Goal: Communication & Community: Answer question/provide support

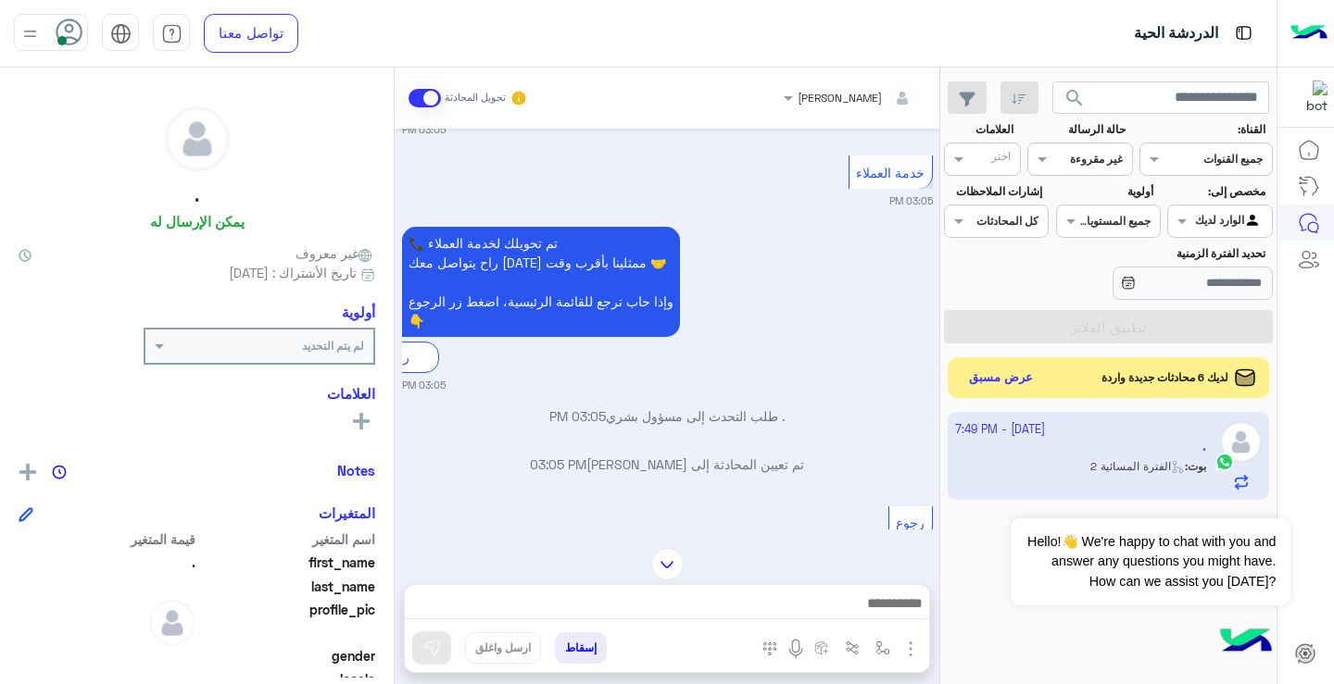
scroll to position [324, 0]
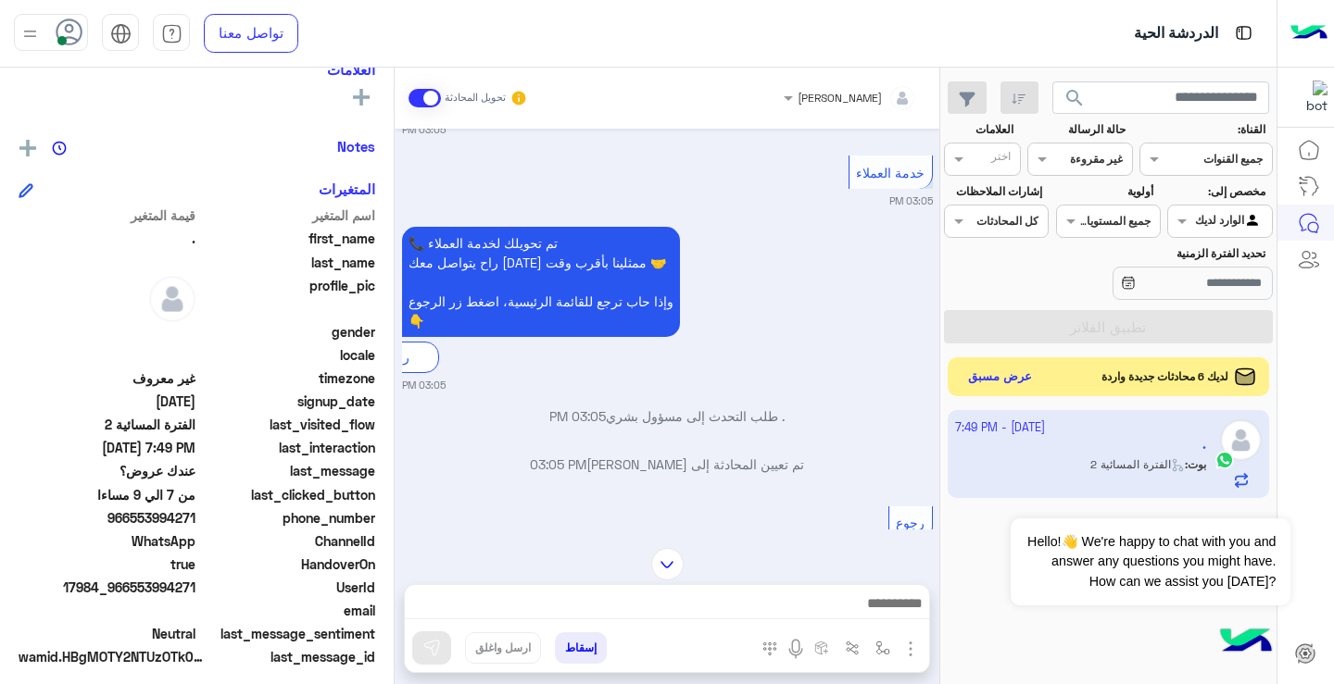
click at [1022, 382] on button "عرض مسبق" at bounding box center [1000, 377] width 78 height 25
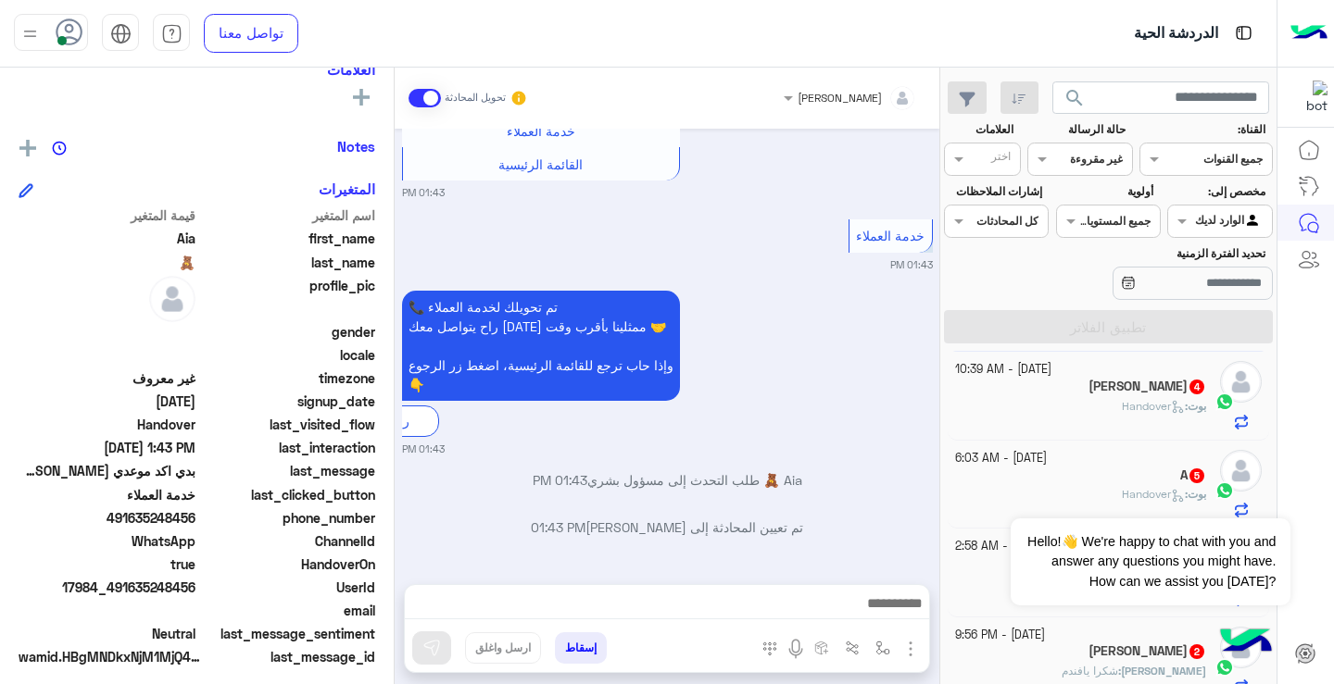
scroll to position [114, 0]
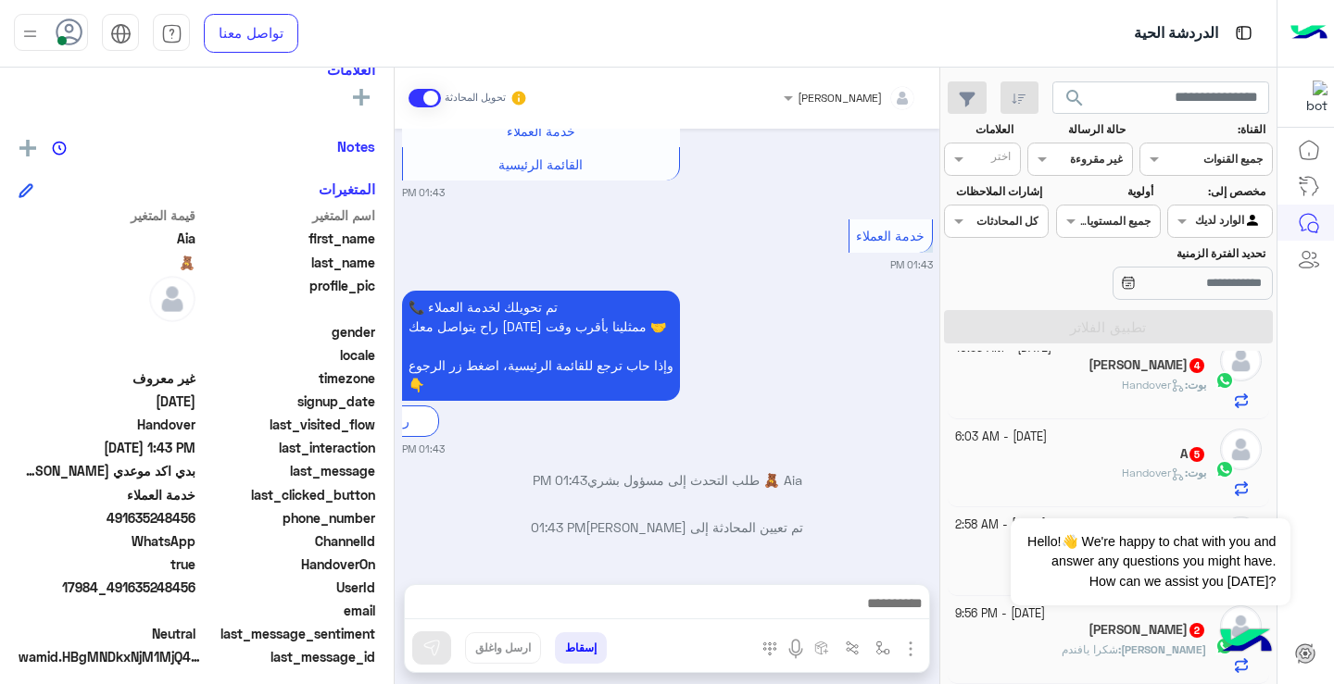
click at [1165, 654] on b "[PERSON_NAME] :" at bounding box center [1162, 650] width 88 height 14
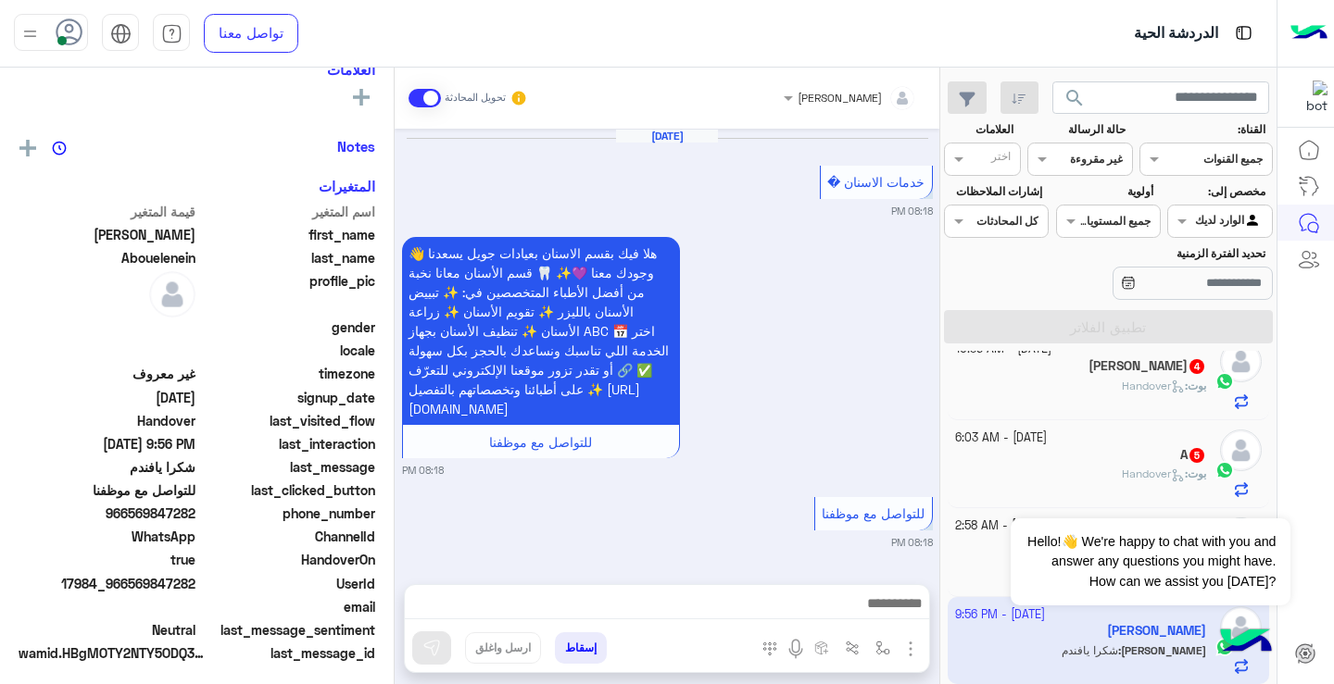
scroll to position [1271, 0]
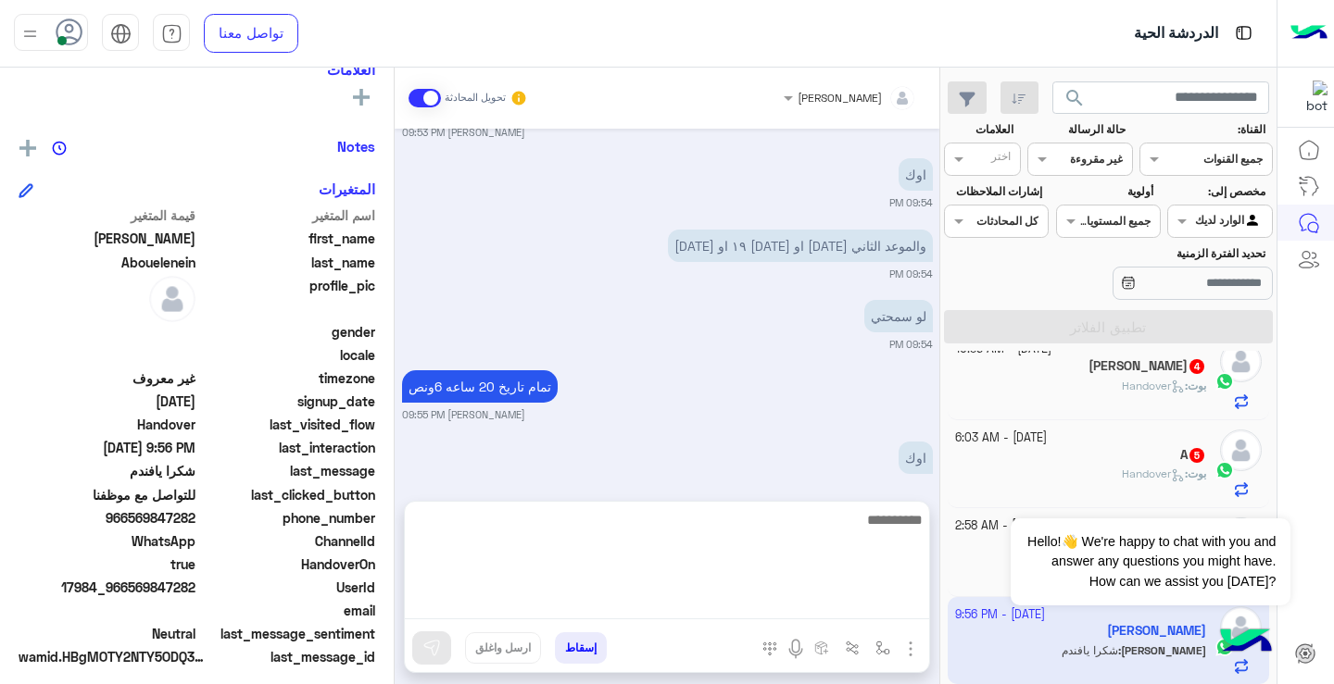
click at [813, 619] on textarea at bounding box center [667, 563] width 524 height 111
type textarea "**********"
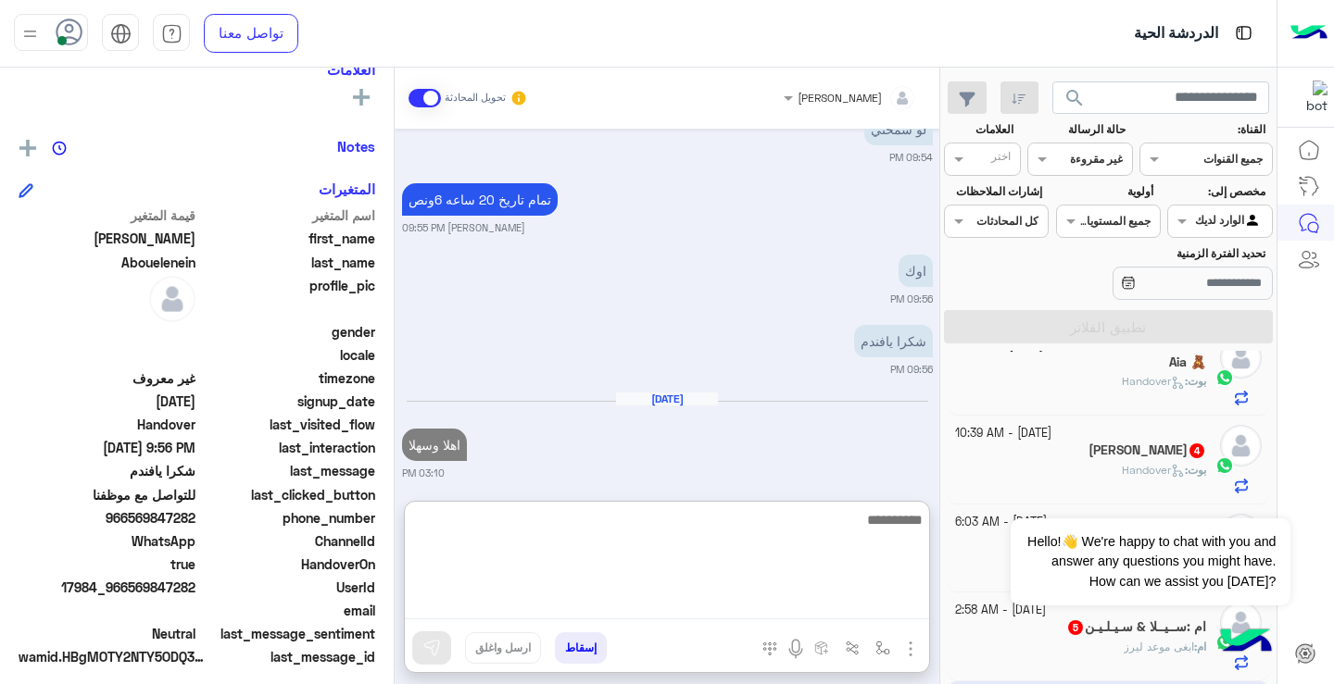
scroll to position [0, 0]
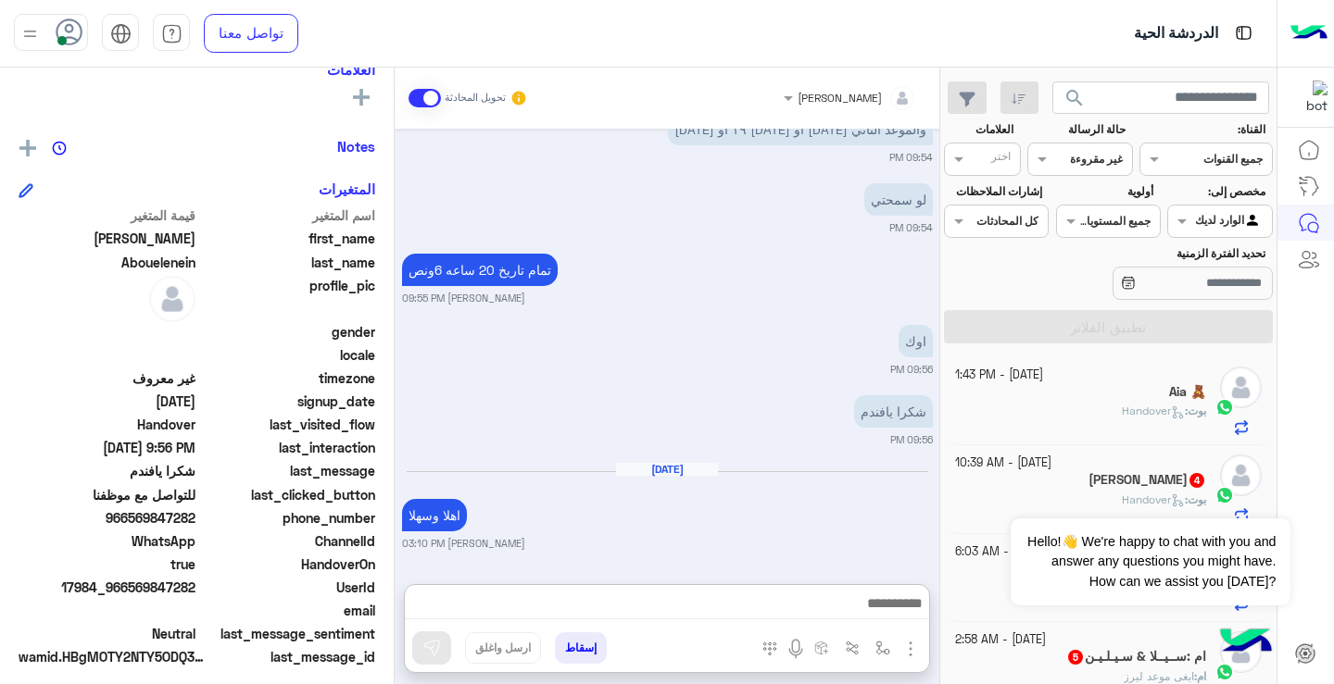
click at [1076, 172] on div "القناه غير مقروءة" at bounding box center [1079, 159] width 105 height 33
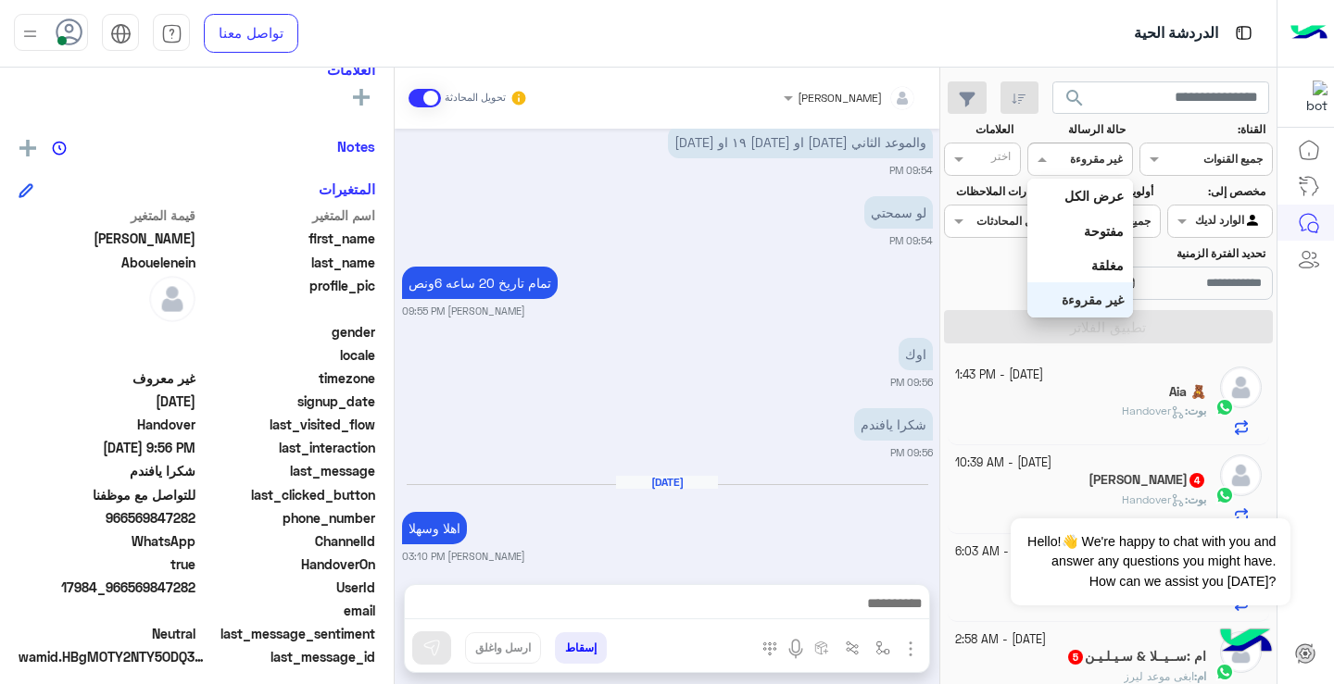
click at [1097, 293] on b "غير مقروءة" at bounding box center [1092, 300] width 62 height 16
click at [1080, 174] on div "القناه غير مقروءة" at bounding box center [1079, 159] width 105 height 33
click at [1095, 188] on b "عرض الكل" at bounding box center [1093, 196] width 59 height 16
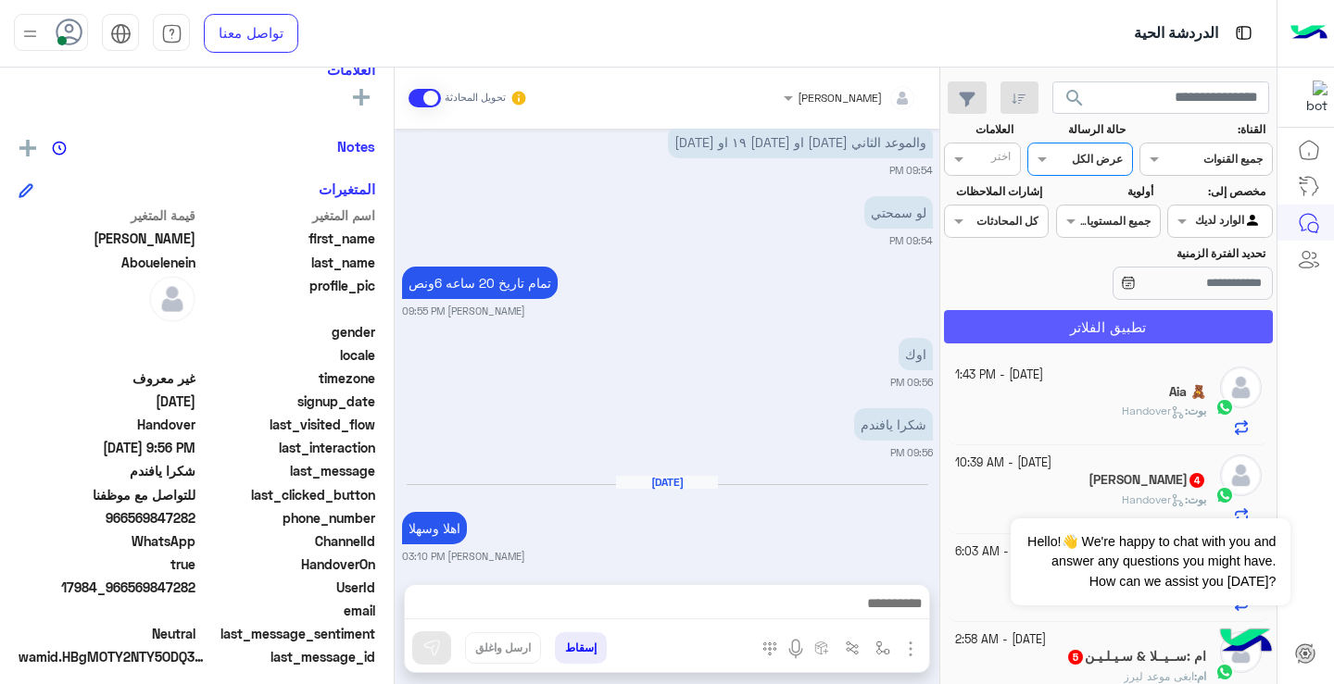
click at [1140, 312] on section "القناة: القناه جميع القنوات حالة الرسالة القناه عرض الكل العلامات اختر مخصص إلى…" at bounding box center [1108, 232] width 308 height 222
click at [1143, 318] on button "تطبيق الفلاتر" at bounding box center [1108, 326] width 329 height 33
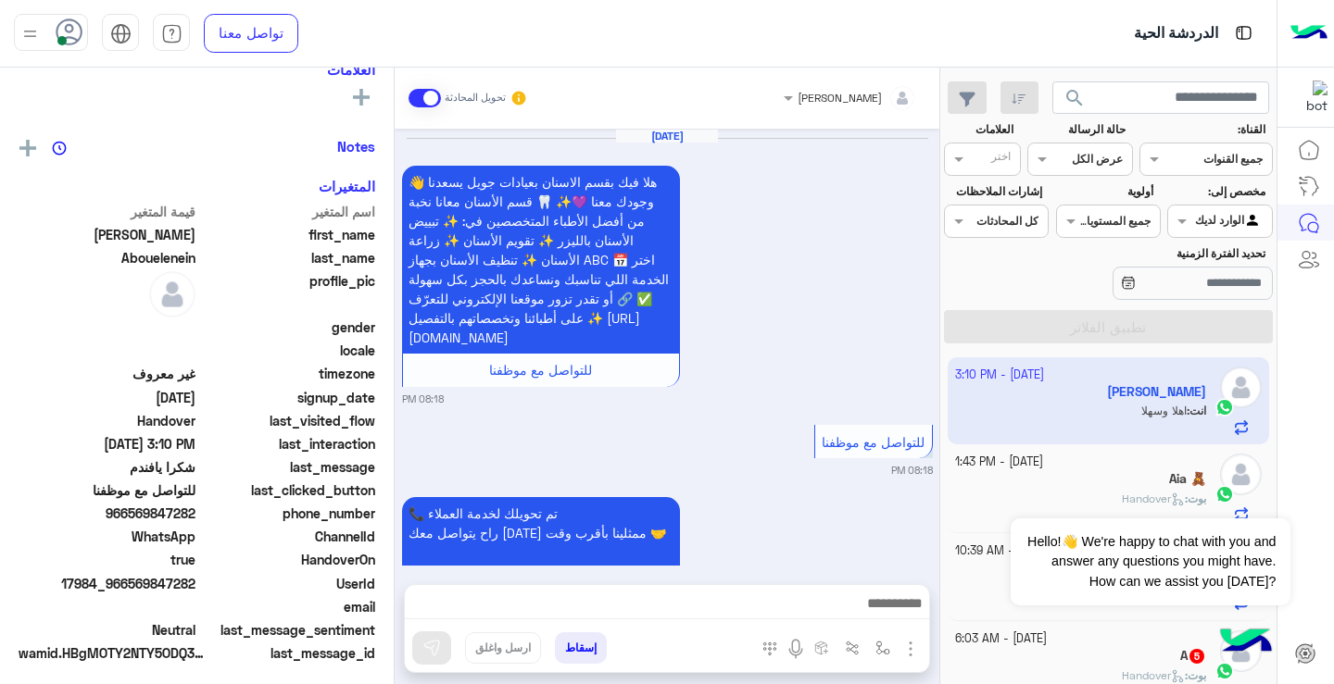
scroll to position [1302, 0]
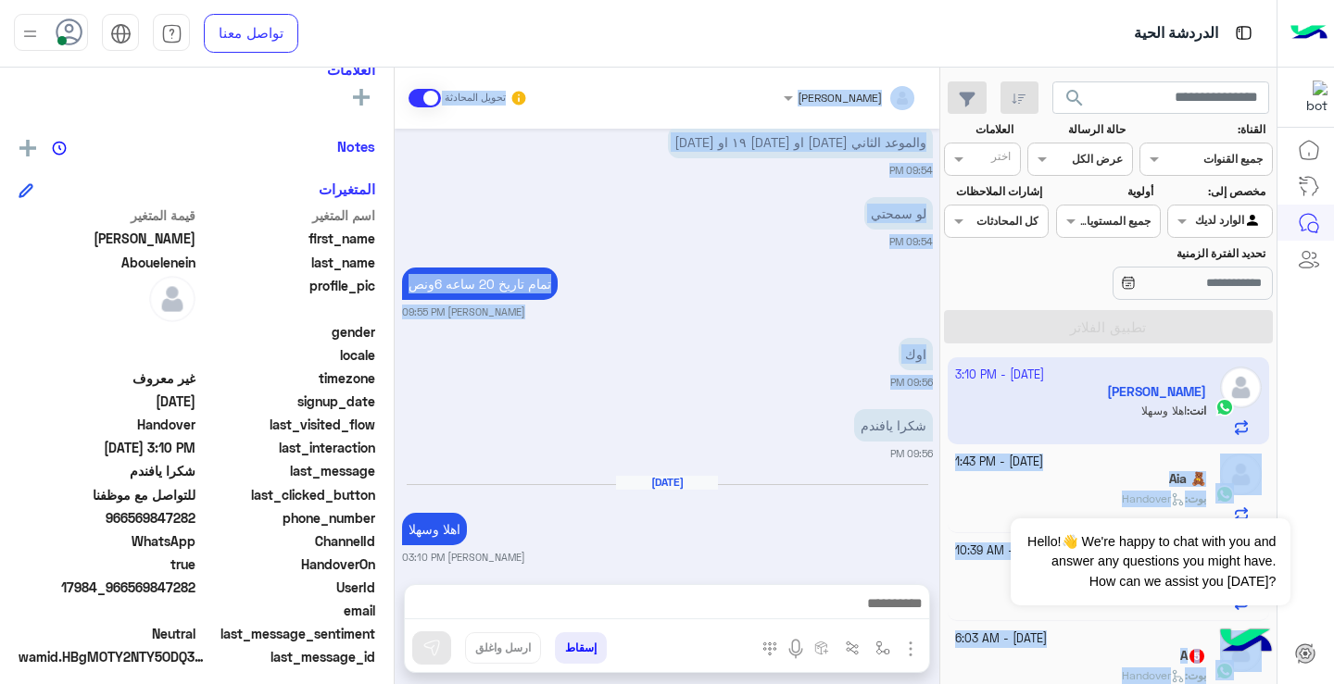
drag, startPoint x: 935, startPoint y: 390, endPoint x: 944, endPoint y: 413, distance: 24.6
click at [944, 413] on mat-drawer-container "search القناة: القناه جميع القنوات حالة الرسالة القناه عرض الكل العلامات اختر م…" at bounding box center [638, 380] width 1276 height 624
click at [863, 280] on div "تمام تاريخ 20 ساعه 6ونص [PERSON_NAME] 09:55 PM" at bounding box center [667, 291] width 531 height 56
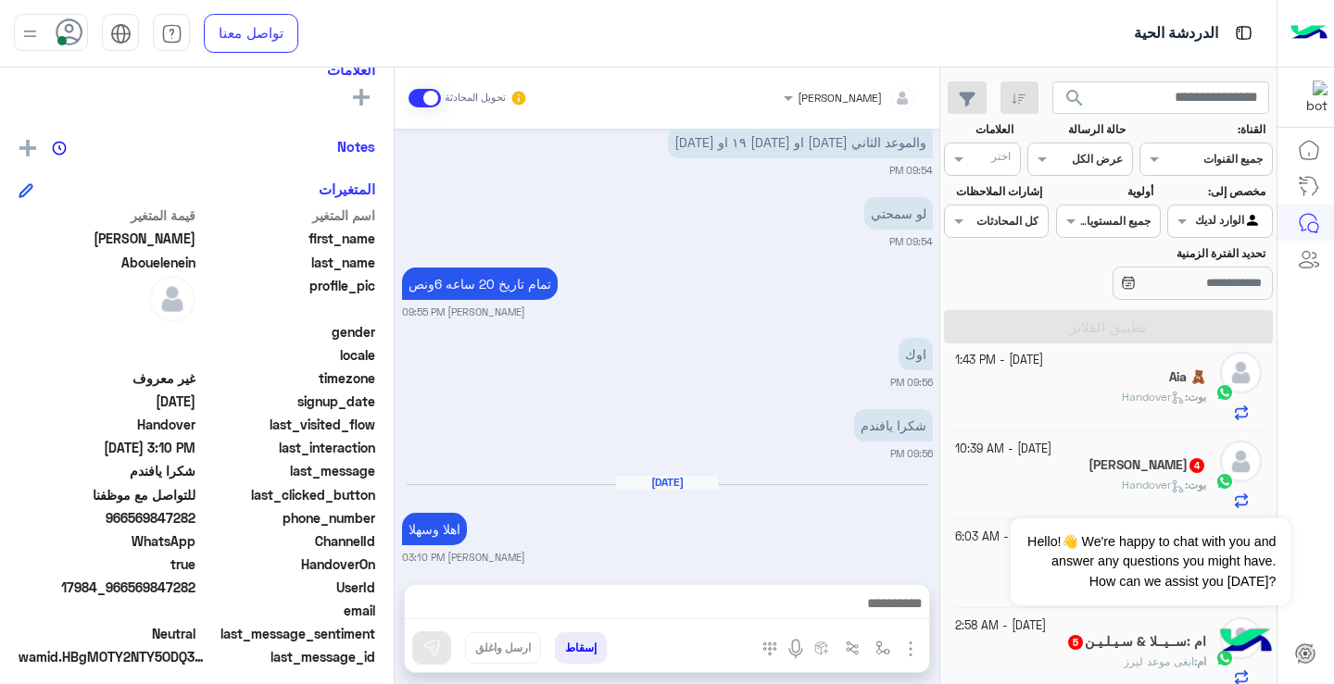
scroll to position [108, 0]
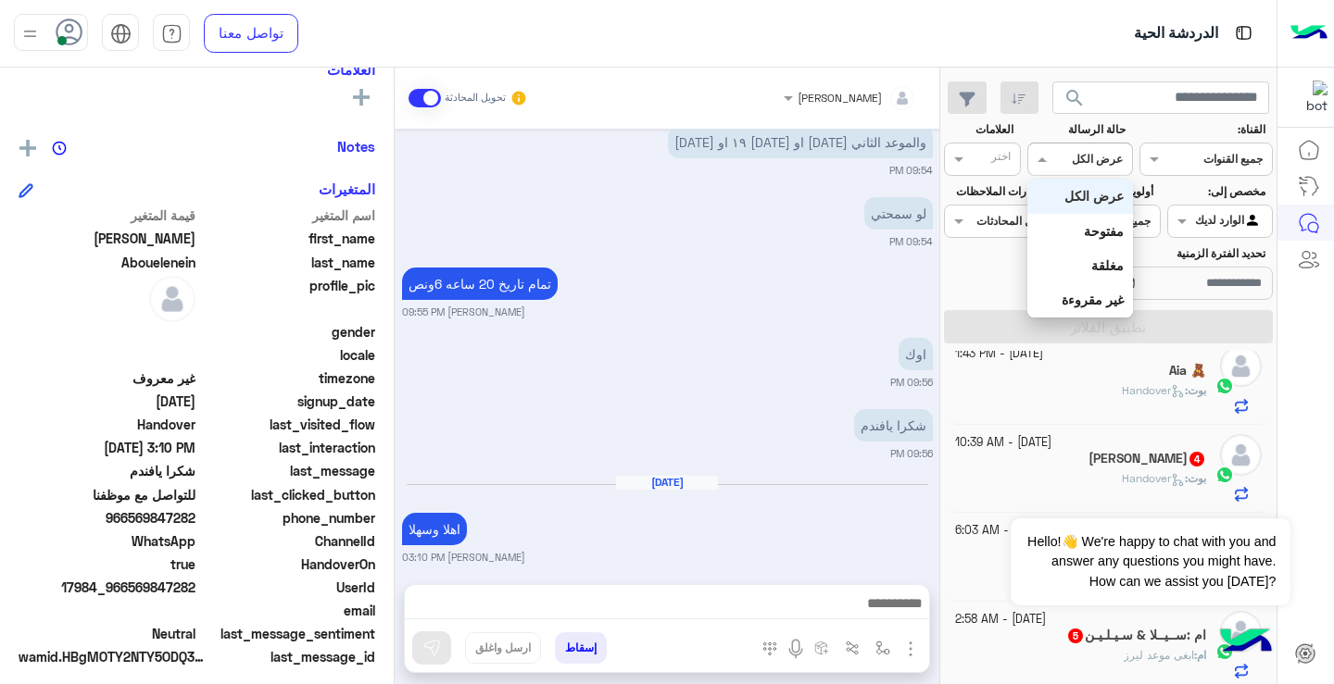
click at [1085, 164] on input "text" at bounding box center [1101, 157] width 43 height 17
click at [1085, 162] on input "text" at bounding box center [1101, 157] width 43 height 17
click at [1106, 260] on b "مغلقة" at bounding box center [1107, 265] width 32 height 16
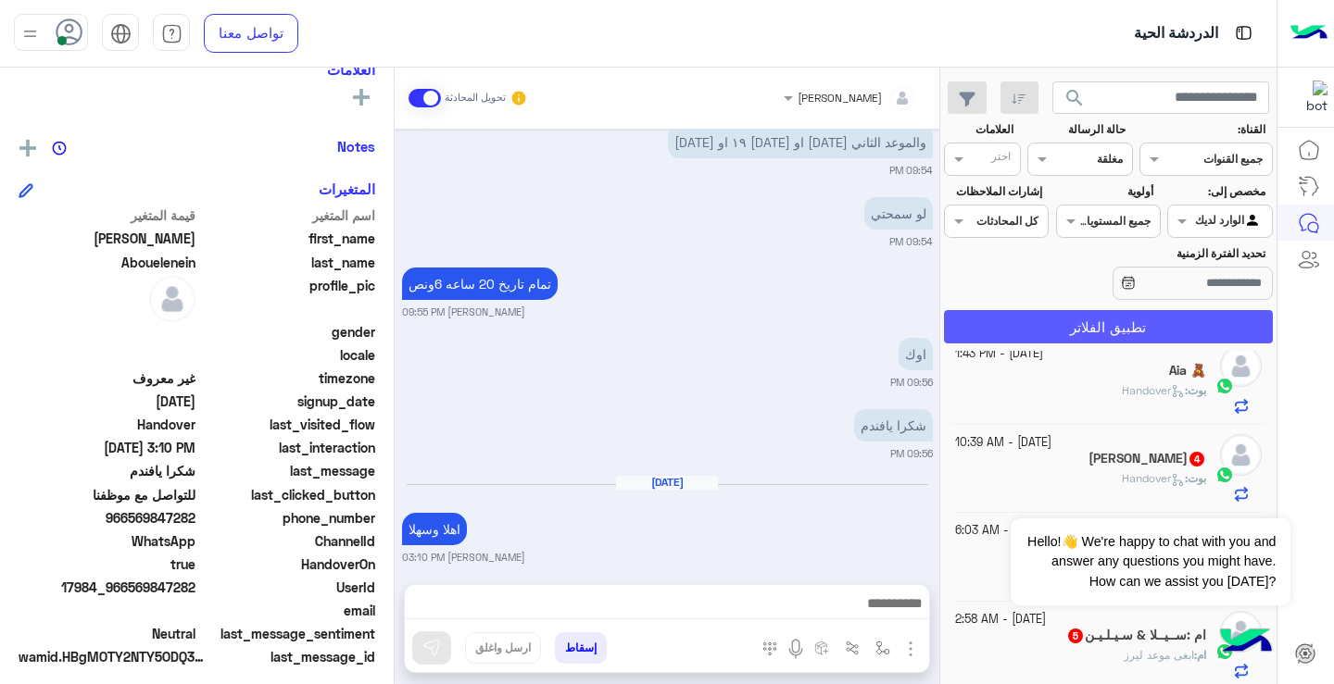
click at [1156, 328] on button "تطبيق الفلاتر" at bounding box center [1108, 326] width 329 height 33
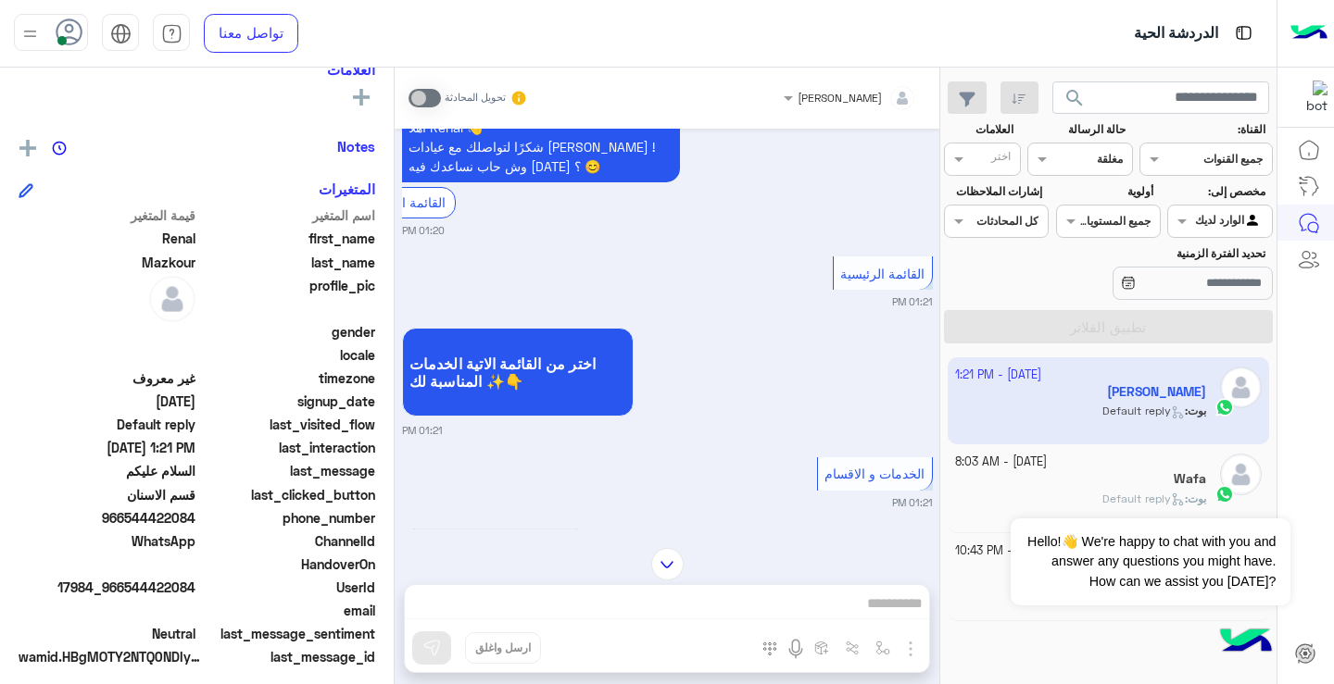
scroll to position [596, 0]
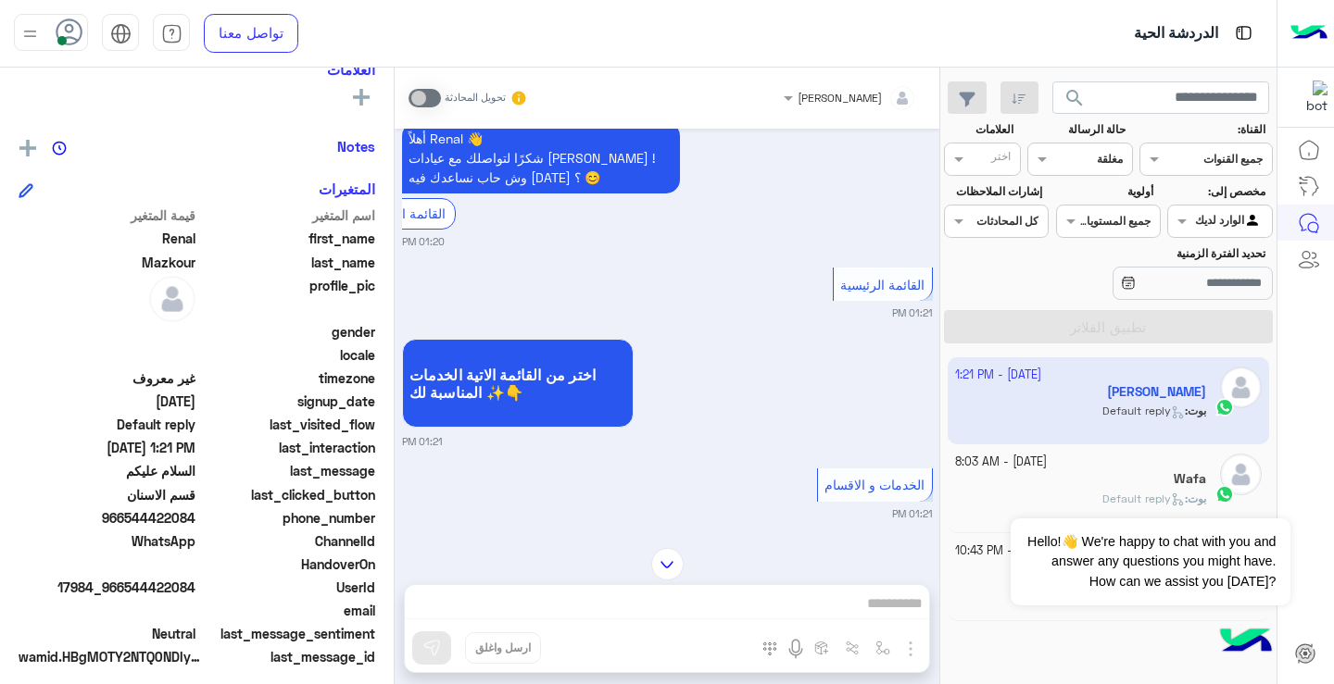
drag, startPoint x: 401, startPoint y: 361, endPoint x: 404, endPoint y: 349, distance: 12.4
click at [404, 349] on div "[DATE] السلام عليكم ممكن اسأل مين موجود دكتور [PERSON_NAME] في الصباح ؟ 06:02 P…" at bounding box center [667, 329] width 545 height 401
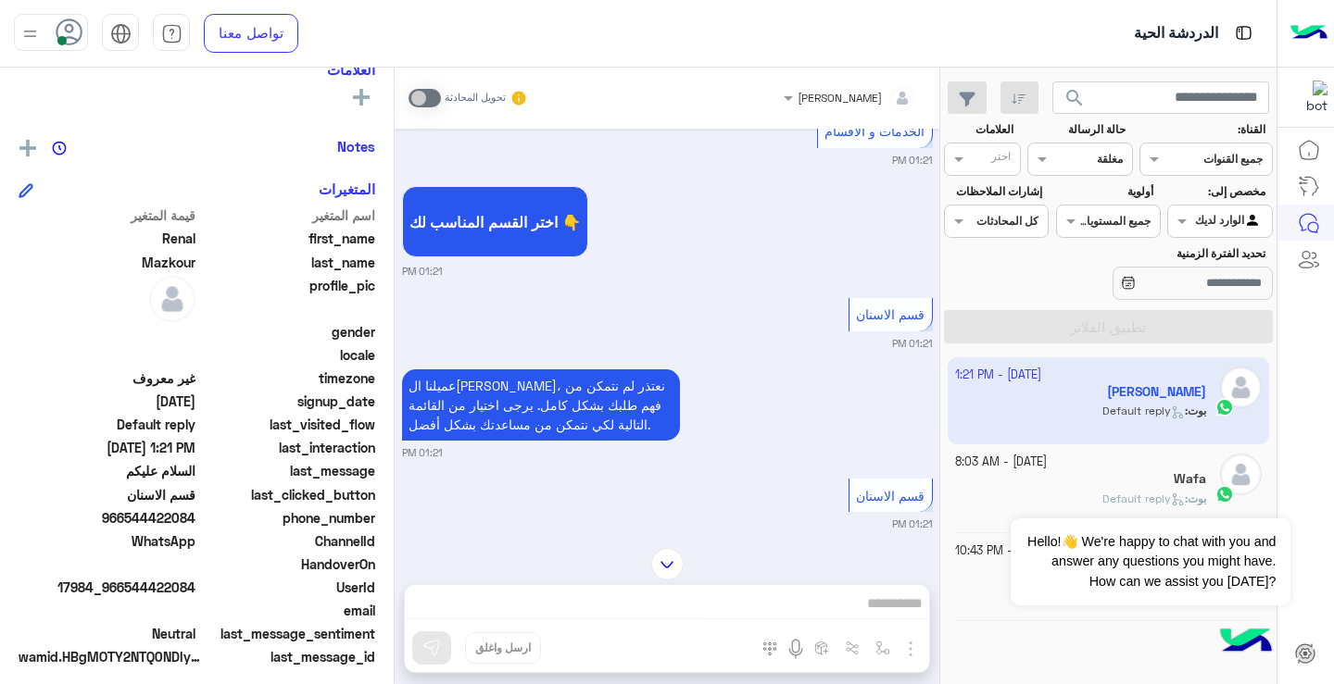
scroll to position [1126, 0]
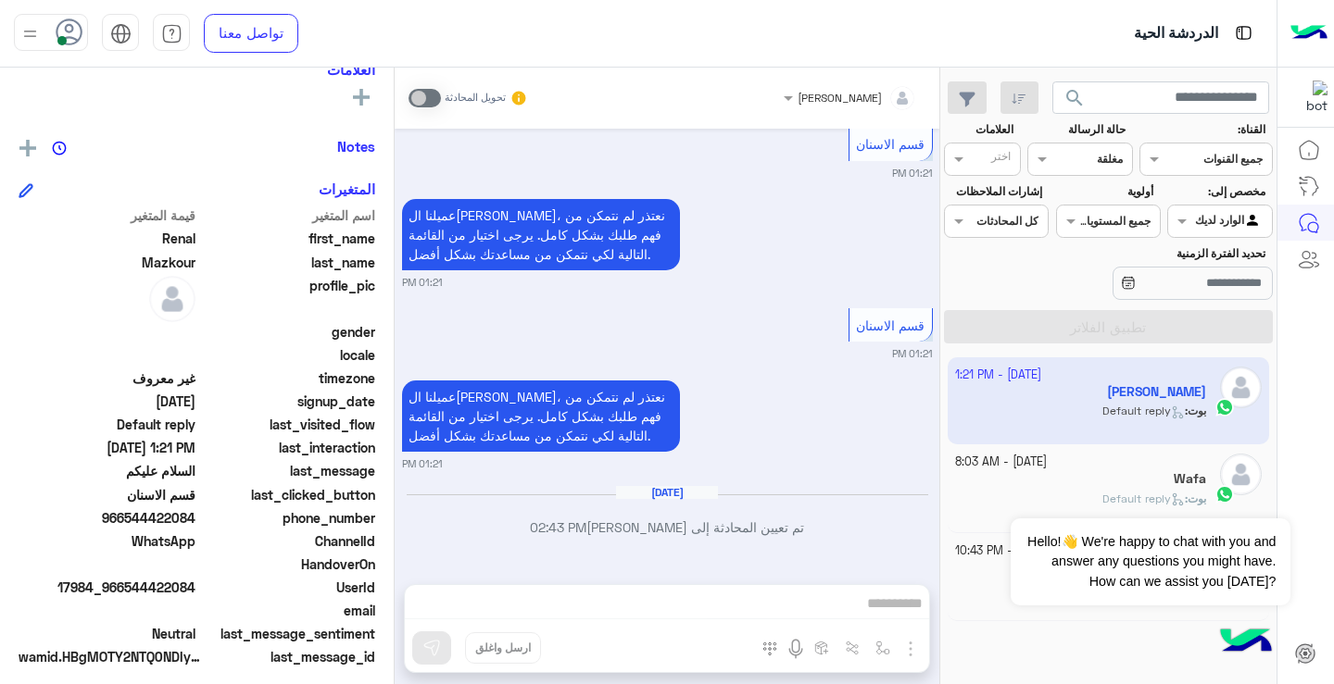
click at [946, 560] on div "[DATE] - 1:21 PM [PERSON_NAME] : Default reply [DATE] - 8:03 AM [PERSON_NAME] :…" at bounding box center [1108, 521] width 336 height 341
click at [1097, 159] on input "text" at bounding box center [1101, 157] width 43 height 17
click at [1111, 266] on b "مغلقة" at bounding box center [1107, 265] width 32 height 16
click at [1316, 571] on div at bounding box center [1305, 409] width 57 height 555
click at [1076, 160] on div at bounding box center [1079, 157] width 103 height 18
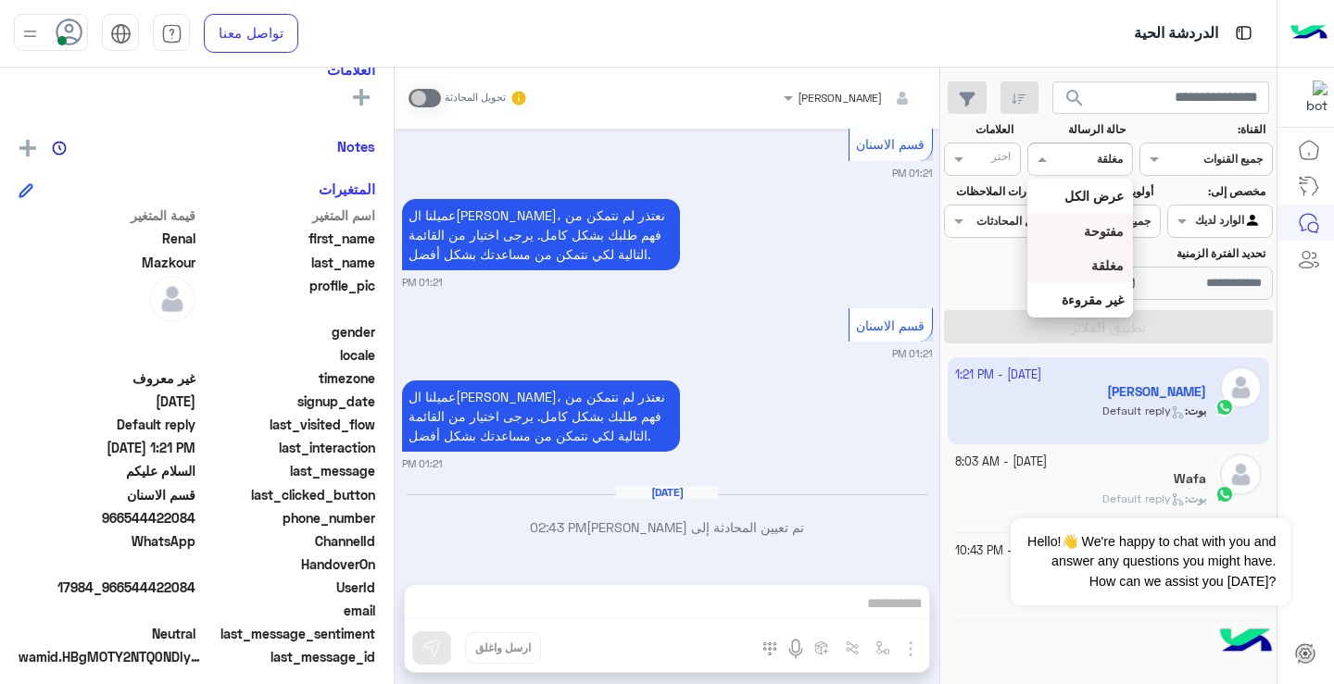
click at [1113, 220] on div "مفتوحة" at bounding box center [1079, 231] width 105 height 34
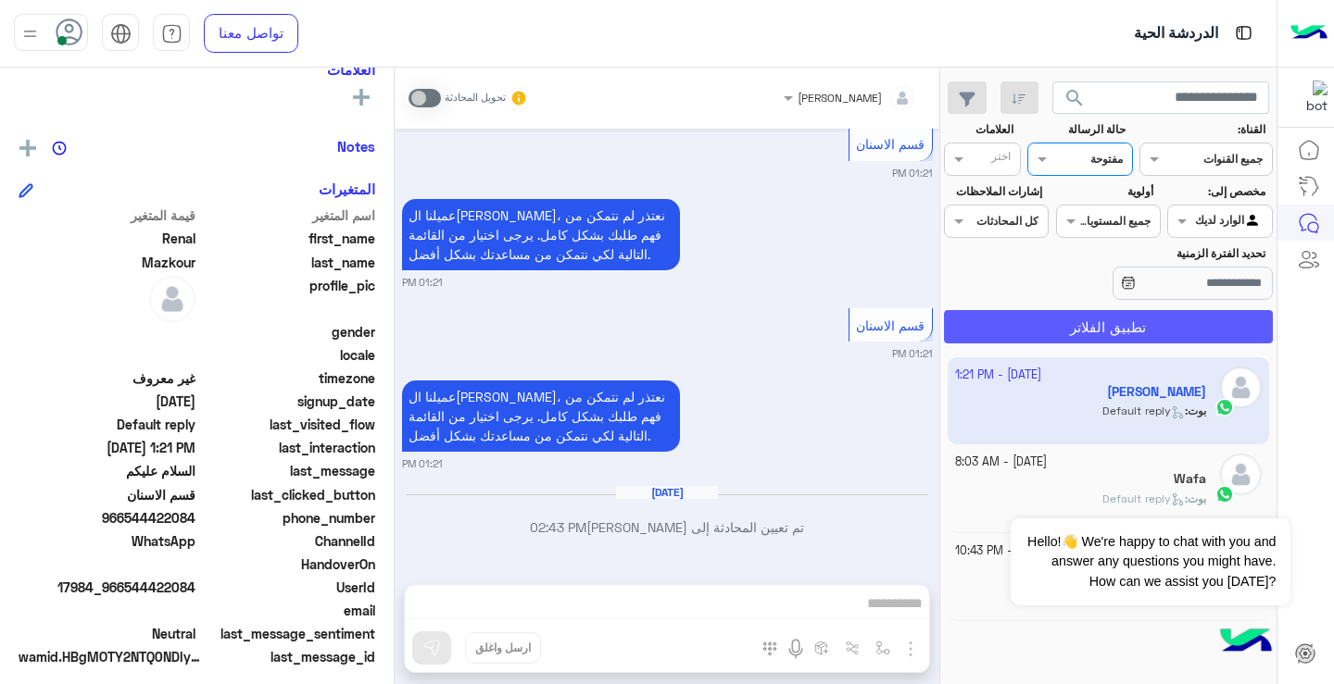
click at [1160, 333] on button "تطبيق الفلاتر" at bounding box center [1108, 326] width 329 height 33
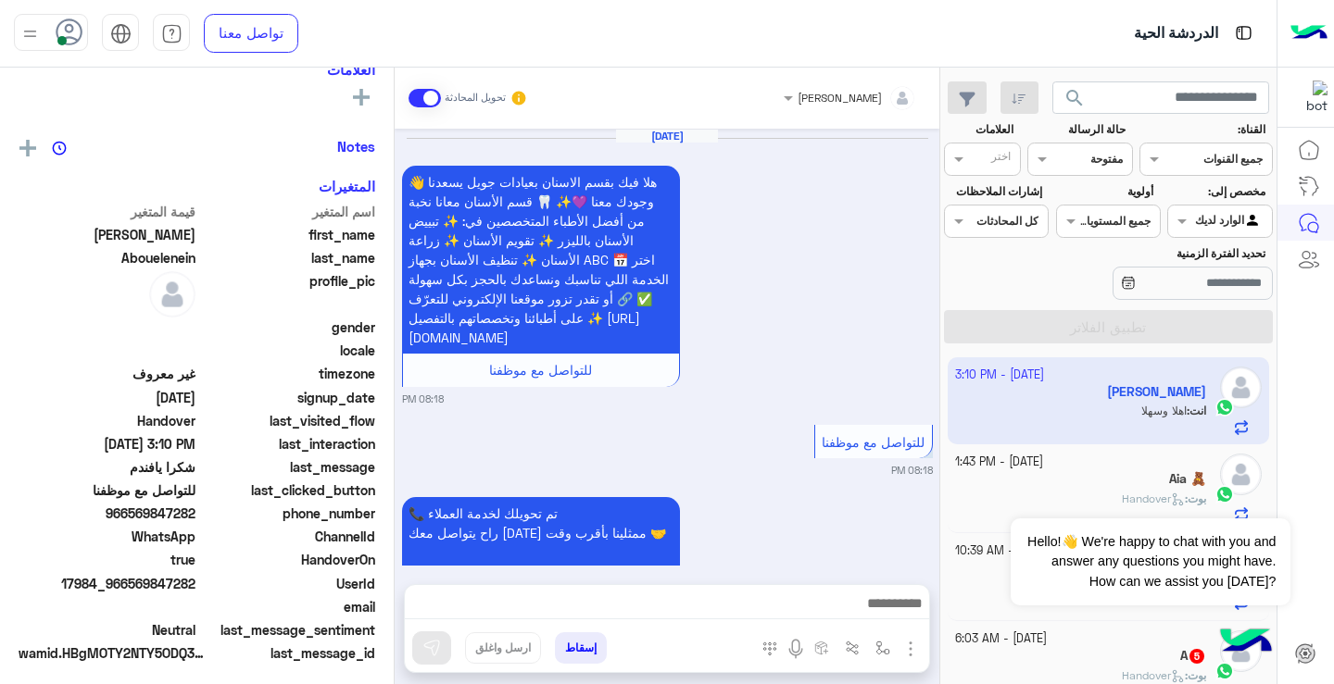
scroll to position [1302, 0]
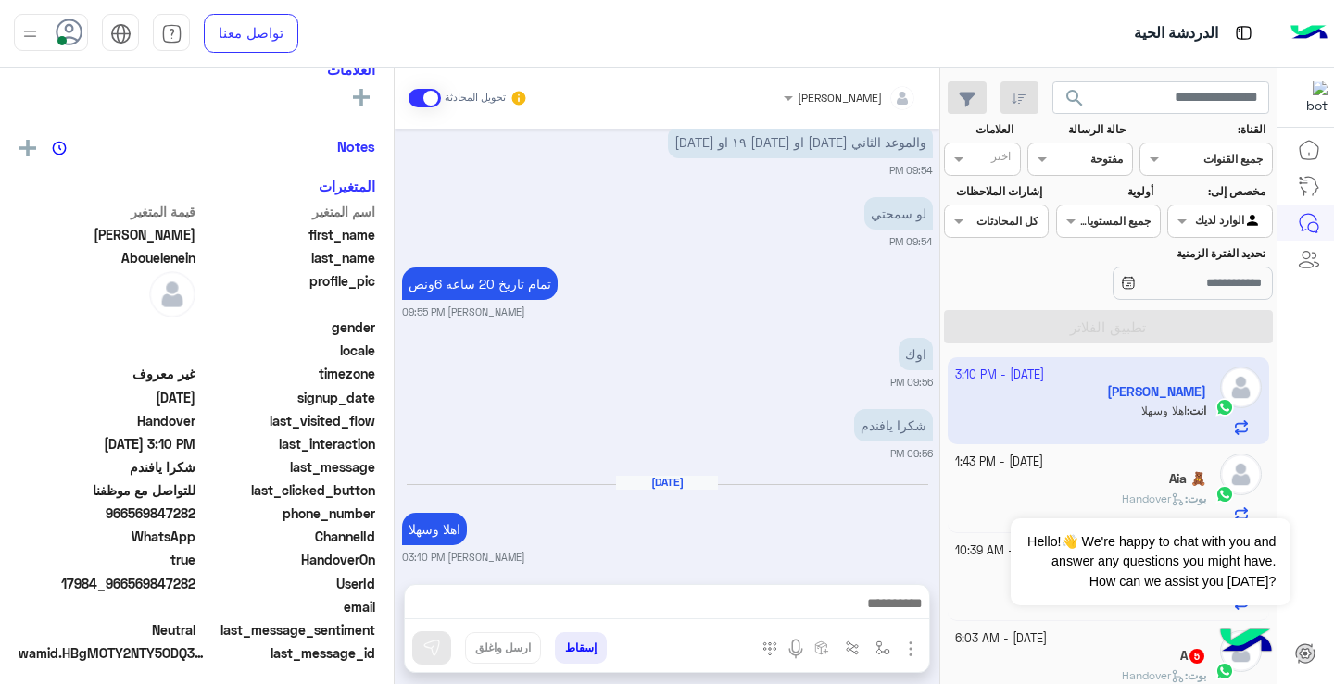
click at [1090, 167] on div "مفتوحة" at bounding box center [1106, 159] width 32 height 17
click at [1082, 303] on b "غير مقروءة" at bounding box center [1092, 300] width 62 height 16
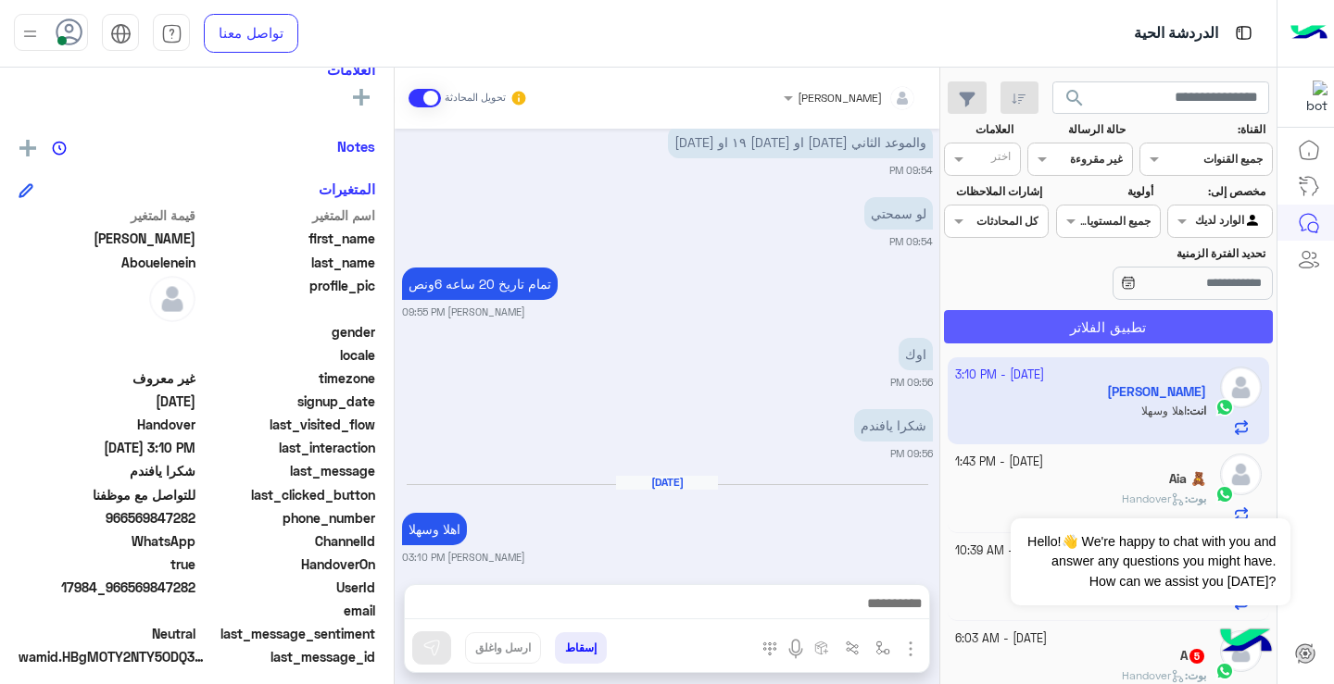
click at [1050, 327] on button "تطبيق الفلاتر" at bounding box center [1108, 326] width 329 height 33
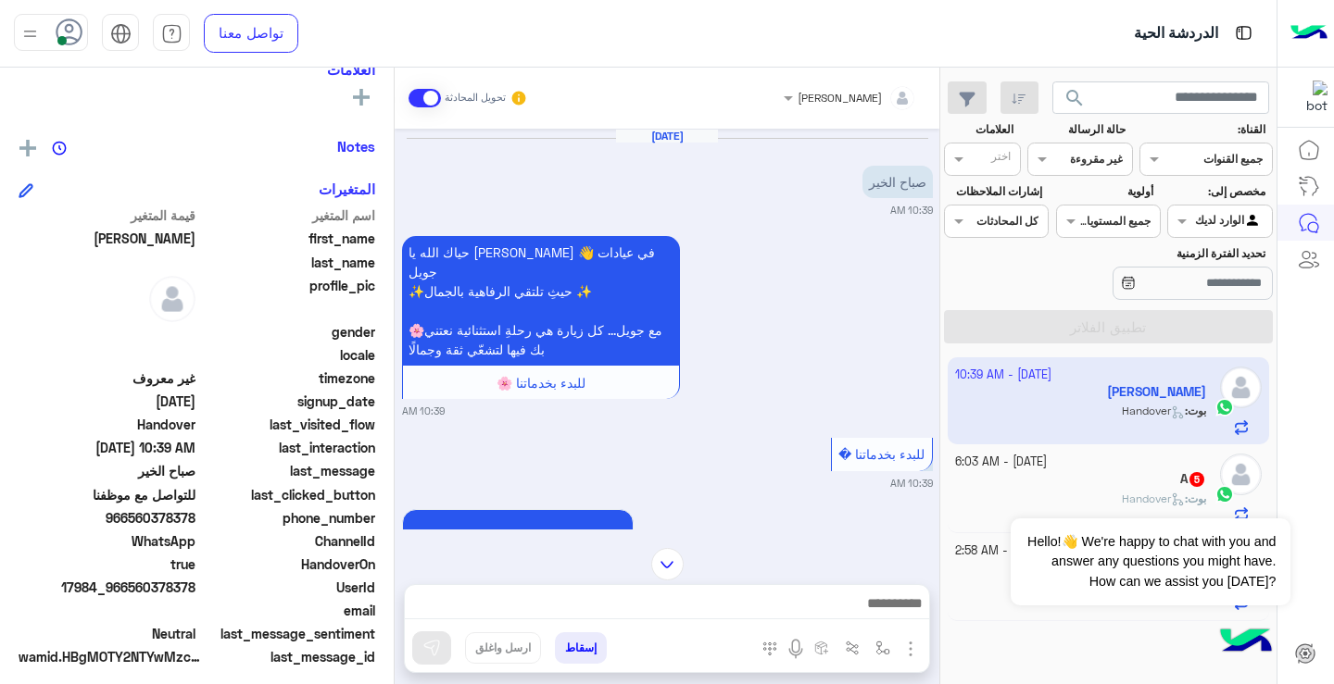
click at [140, 537] on span "WhatsApp" at bounding box center [107, 541] width 177 height 19
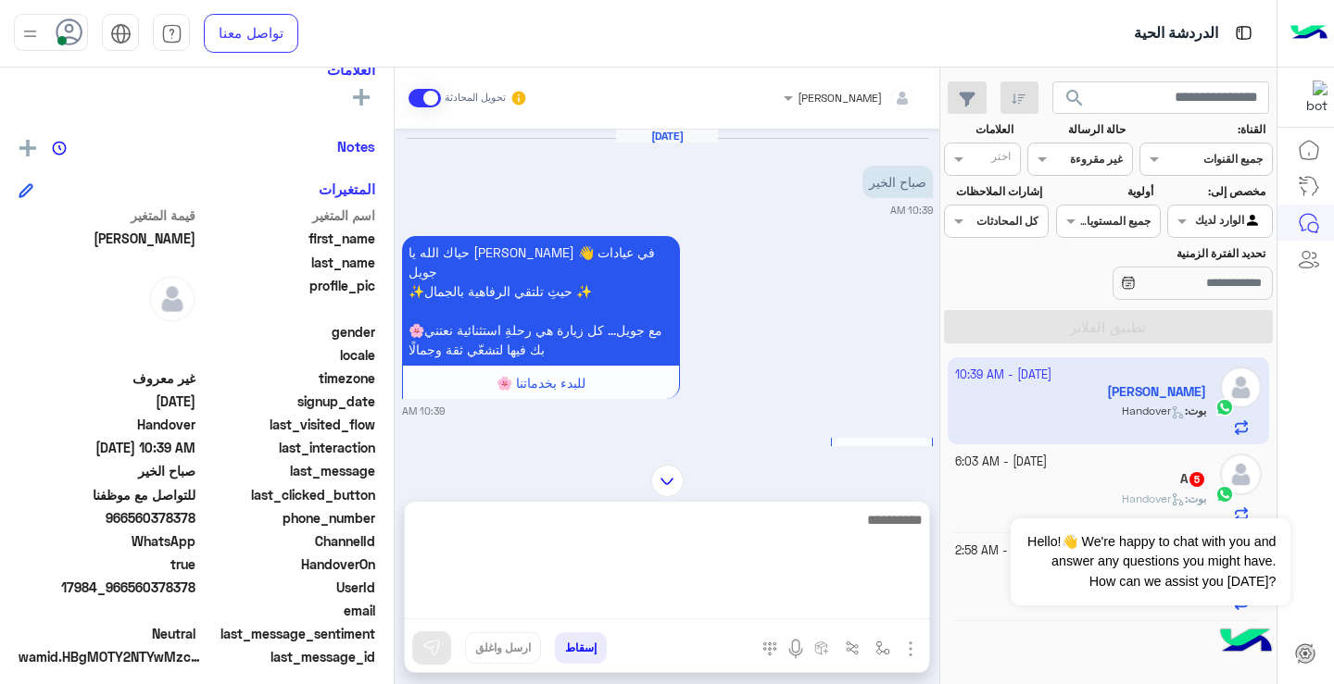
click at [801, 612] on textarea at bounding box center [667, 563] width 524 height 111
type textarea "**********"
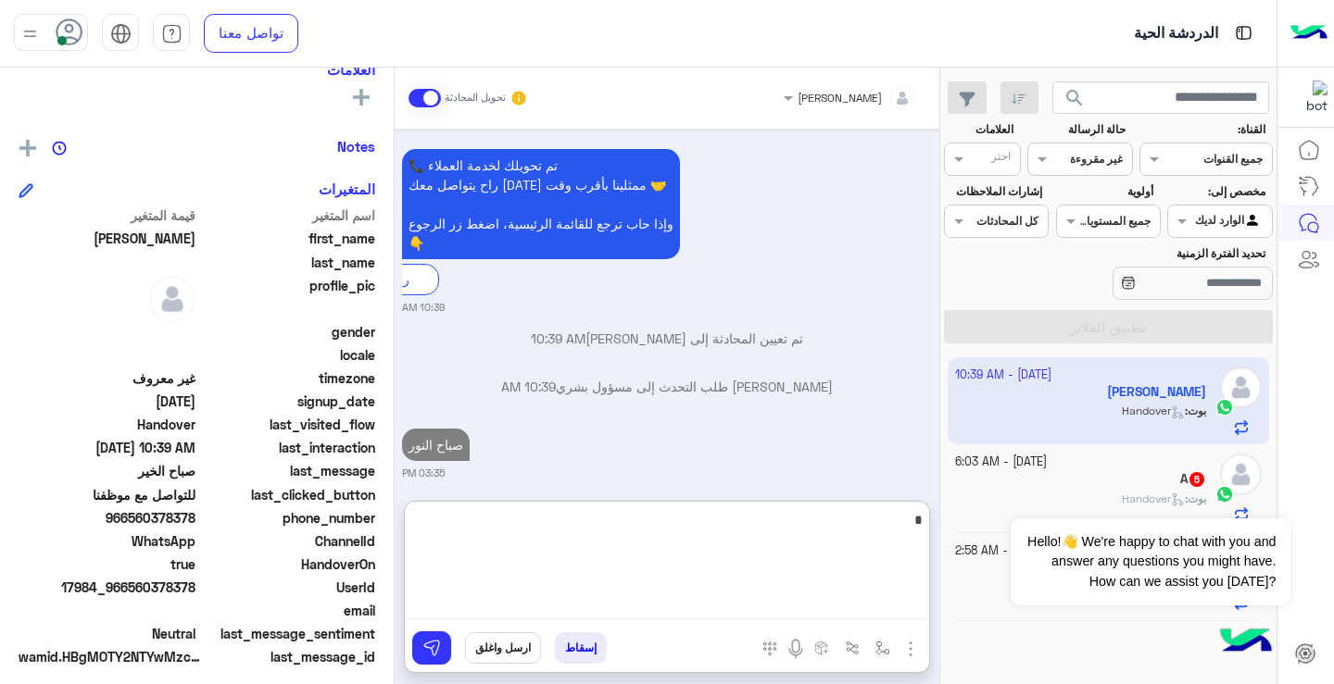
scroll to position [939, 0]
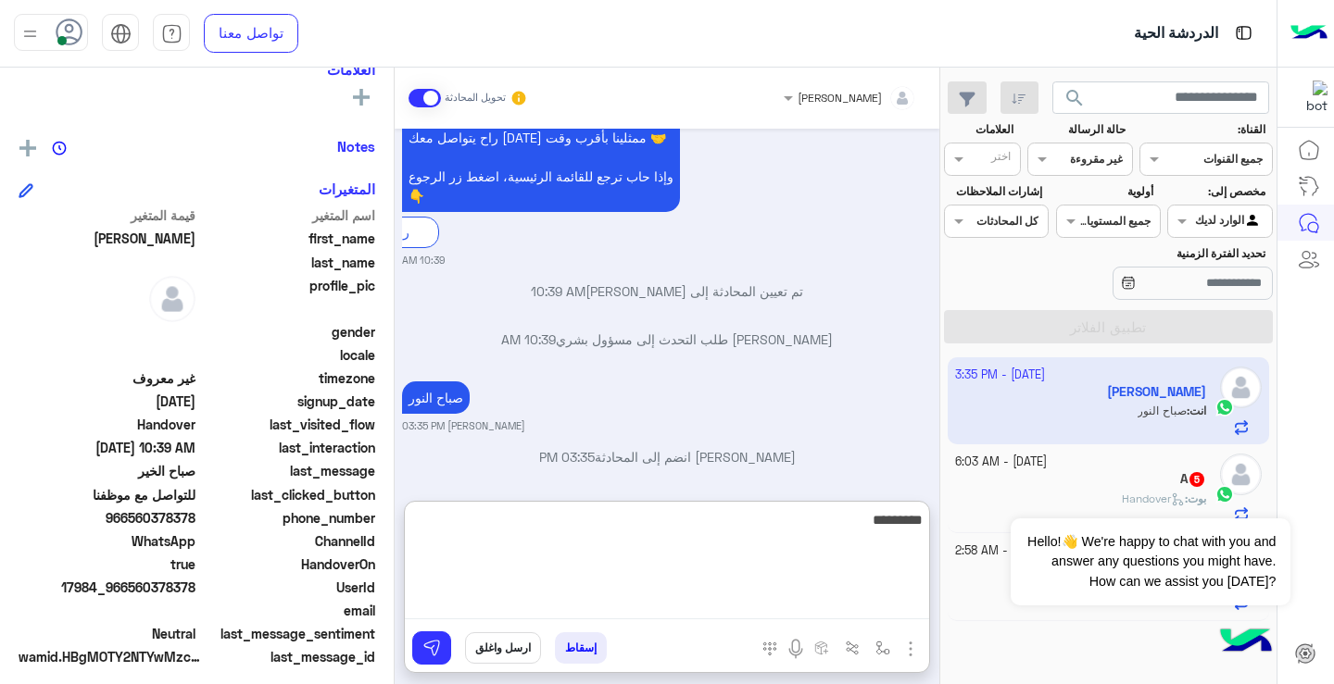
type textarea "**********"
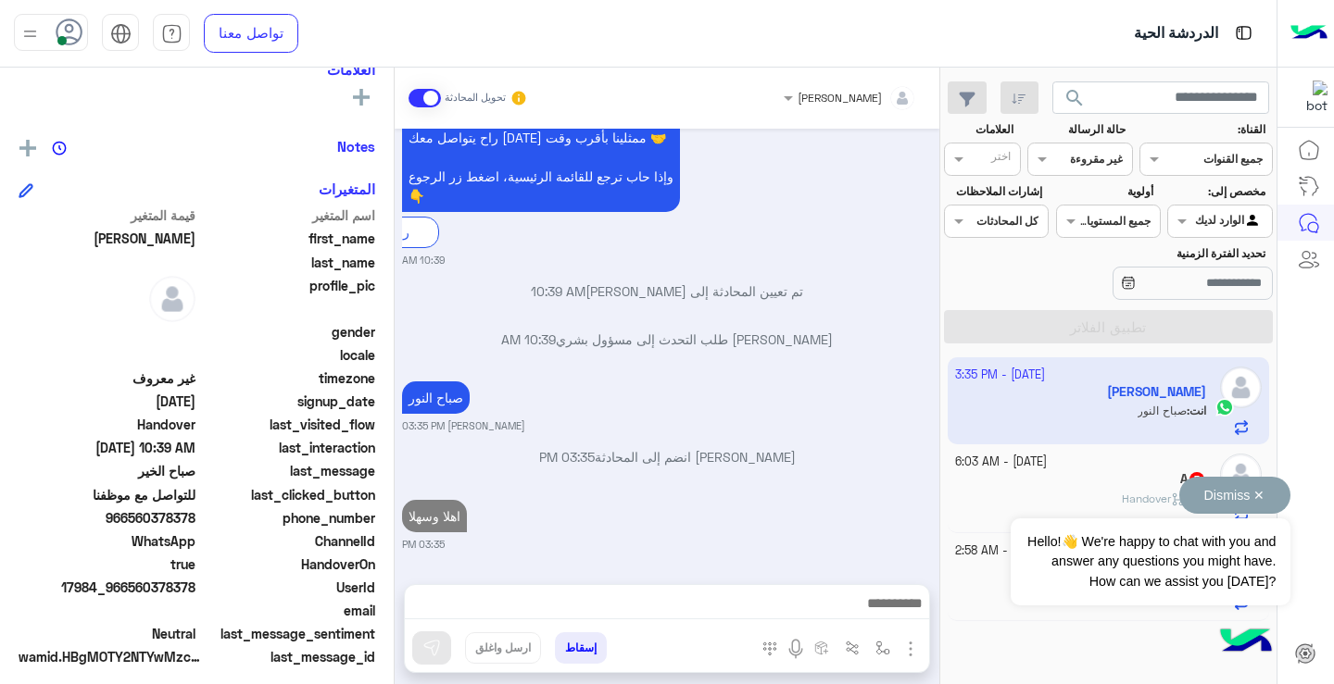
click at [1026, 494] on div "Dismiss ✕ Hello!👋 We're happy to chat with you and answer any questions you mig…" at bounding box center [1149, 541] width 279 height 129
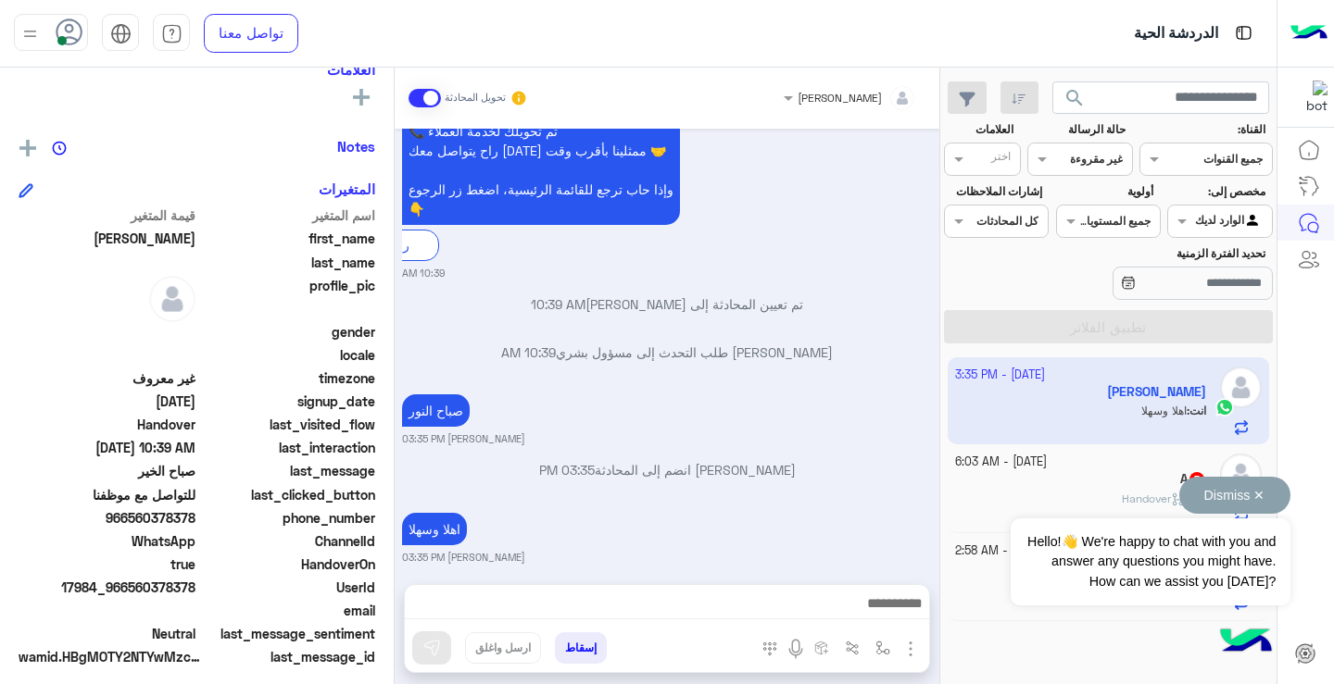
click at [1149, 483] on div "Dismiss ✕ Hello!👋 We're happy to chat with you and answer any questions you mig…" at bounding box center [1149, 541] width 279 height 129
click at [1259, 495] on button "Dismiss ✕" at bounding box center [1234, 495] width 111 height 37
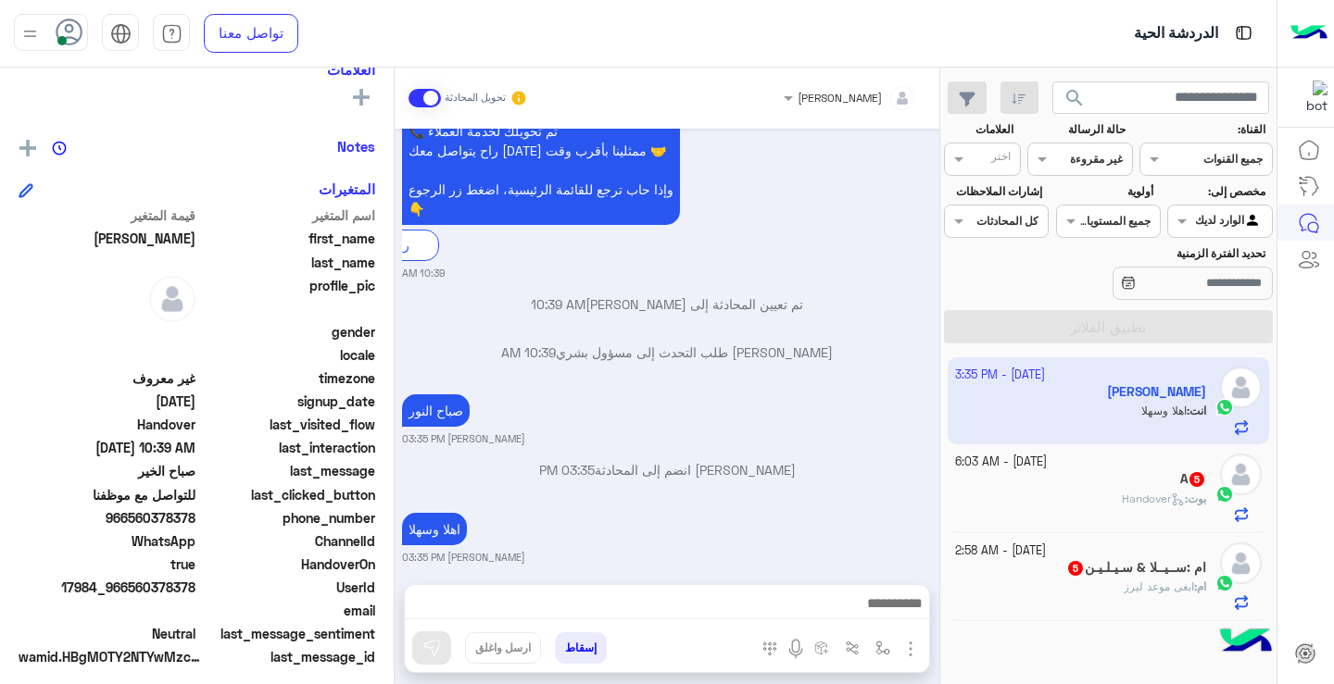
click at [1155, 501] on span "Handover" at bounding box center [1153, 499] width 63 height 14
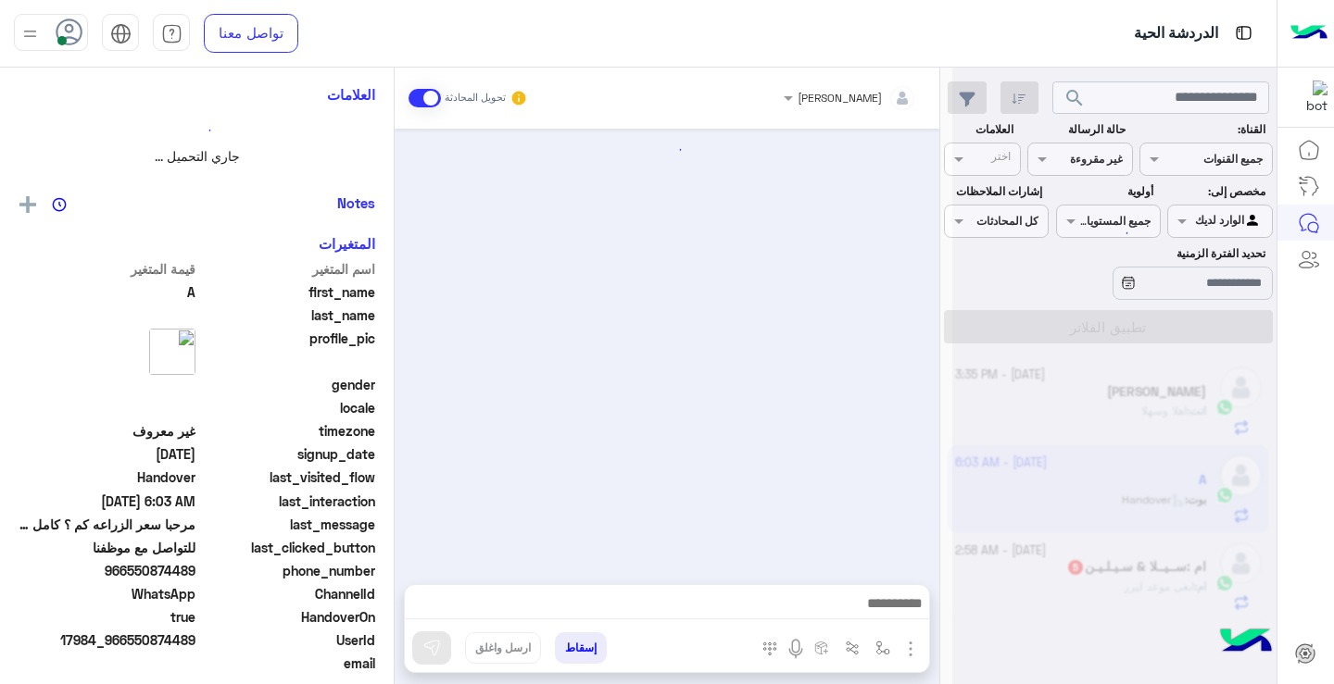
click at [1155, 501] on div at bounding box center [1114, 349] width 324 height 684
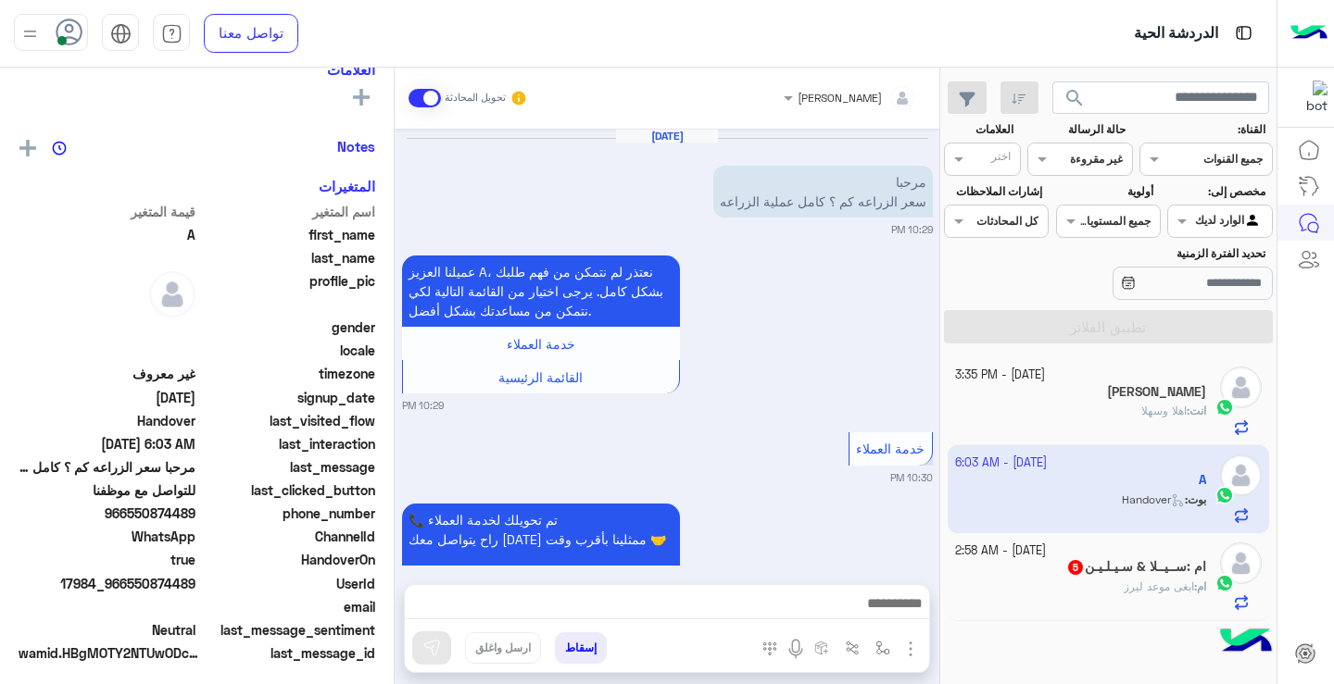
scroll to position [1222, 0]
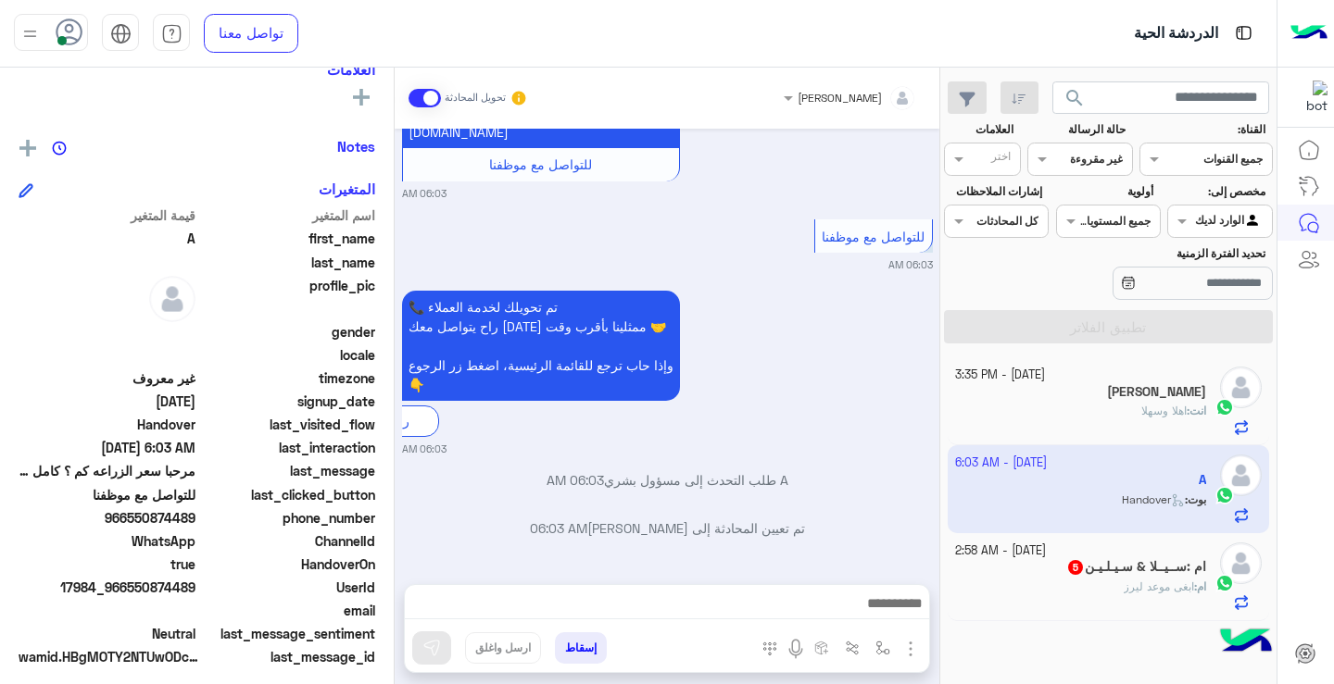
drag, startPoint x: 401, startPoint y: 515, endPoint x: 396, endPoint y: 483, distance: 32.7
click at [396, 483] on div "[DATE] مرحبا سعر الزراعه كم ؟ كامل عملية الزراعه 10:29 PM عميلنا العزيز A، نعتذ…" at bounding box center [667, 347] width 545 height 437
click at [428, 514] on div "[DATE] مرحبا سعر الزراعه كم ؟ كامل عملية الزراعه 10:29 PM عميلنا العزيز A، نعتذ…" at bounding box center [667, 347] width 545 height 437
